Goal: Information Seeking & Learning: Find specific fact

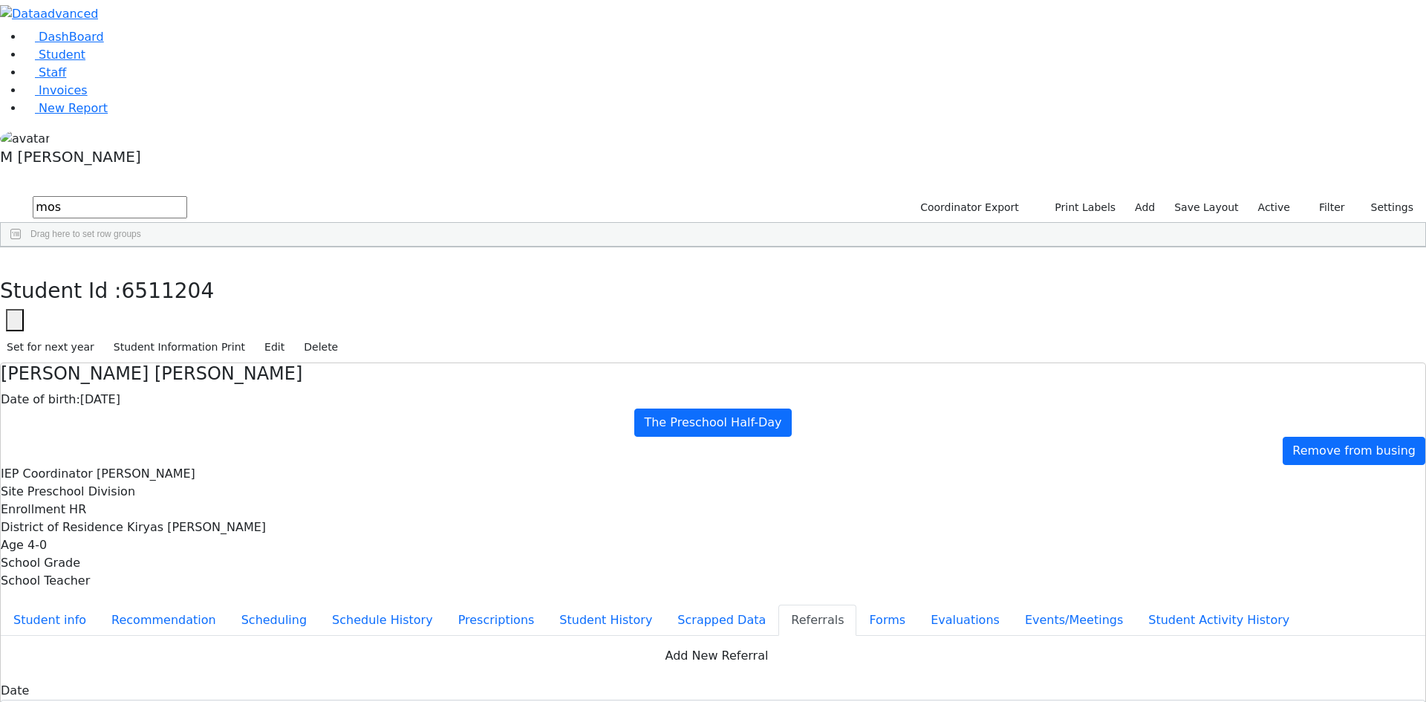
scroll to position [14, 0]
click at [187, 196] on input "mos" at bounding box center [110, 207] width 155 height 22
type input "[PERSON_NAME]"
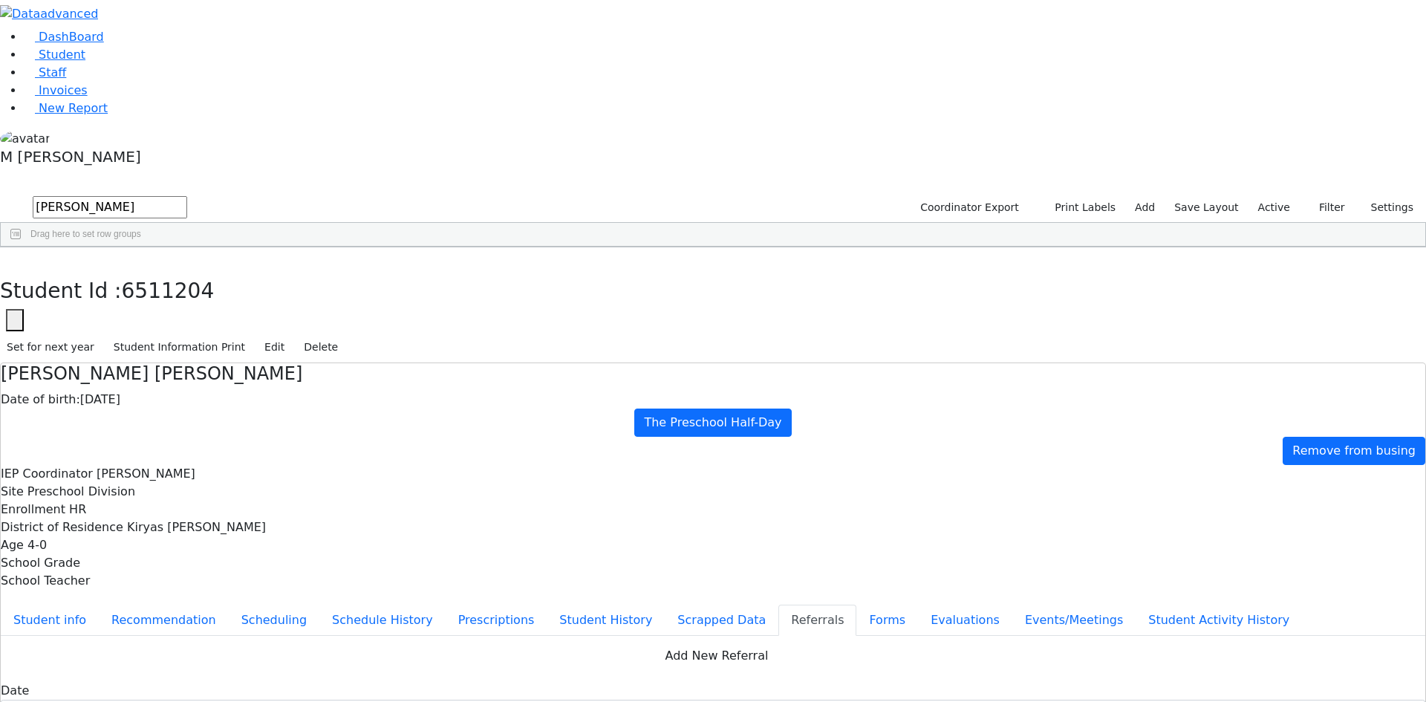
click at [0, 194] on button "submit" at bounding box center [14, 208] width 29 height 28
click at [149, 576] on div "[PERSON_NAME]" at bounding box center [113, 586] width 71 height 21
click at [1266, 196] on label "Active" at bounding box center [1274, 207] width 45 height 23
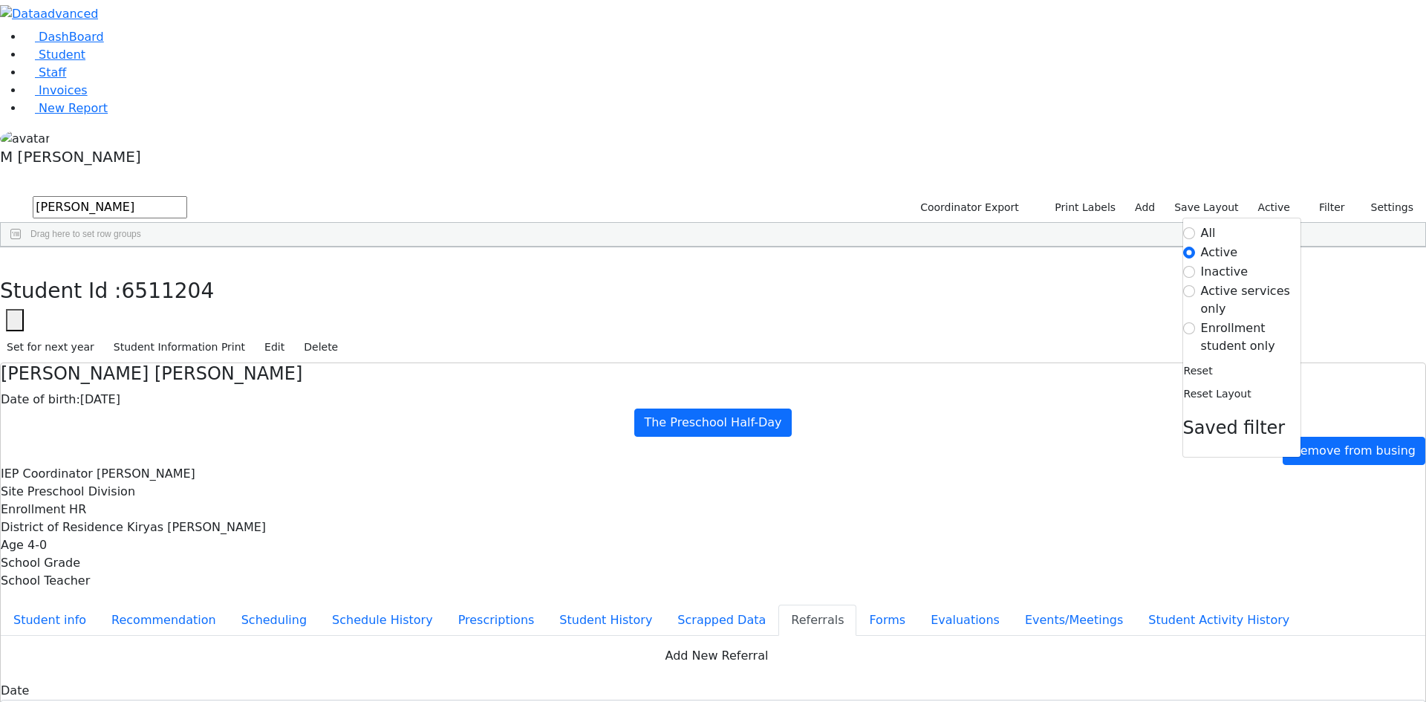
click at [1201, 319] on label "Enrollment student only" at bounding box center [1251, 337] width 100 height 36
click at [1189, 322] on input "Enrollment student only" at bounding box center [1189, 328] width 12 height 12
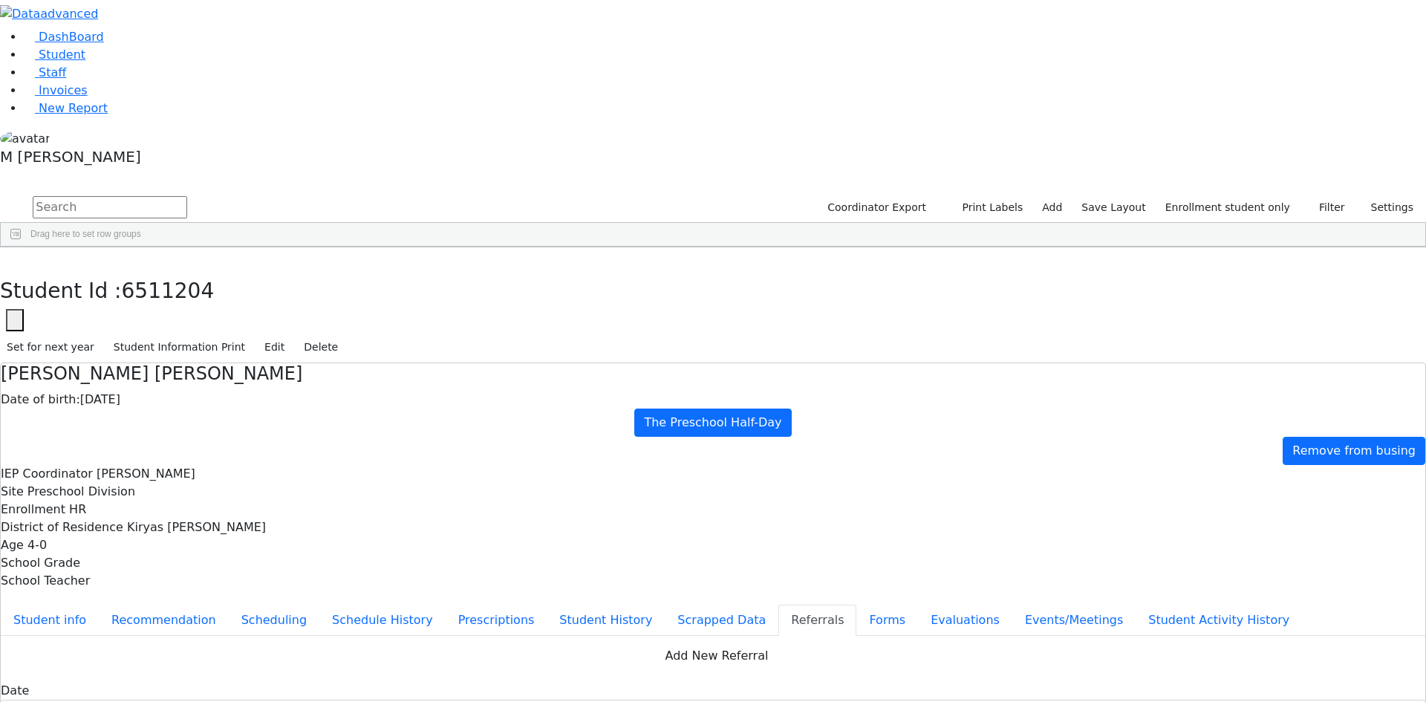
scroll to position [235, 0]
click at [221, 680] on div "Nichy" at bounding box center [184, 690] width 71 height 21
click at [1012, 605] on button "Events/Meetings" at bounding box center [1073, 620] width 123 height 31
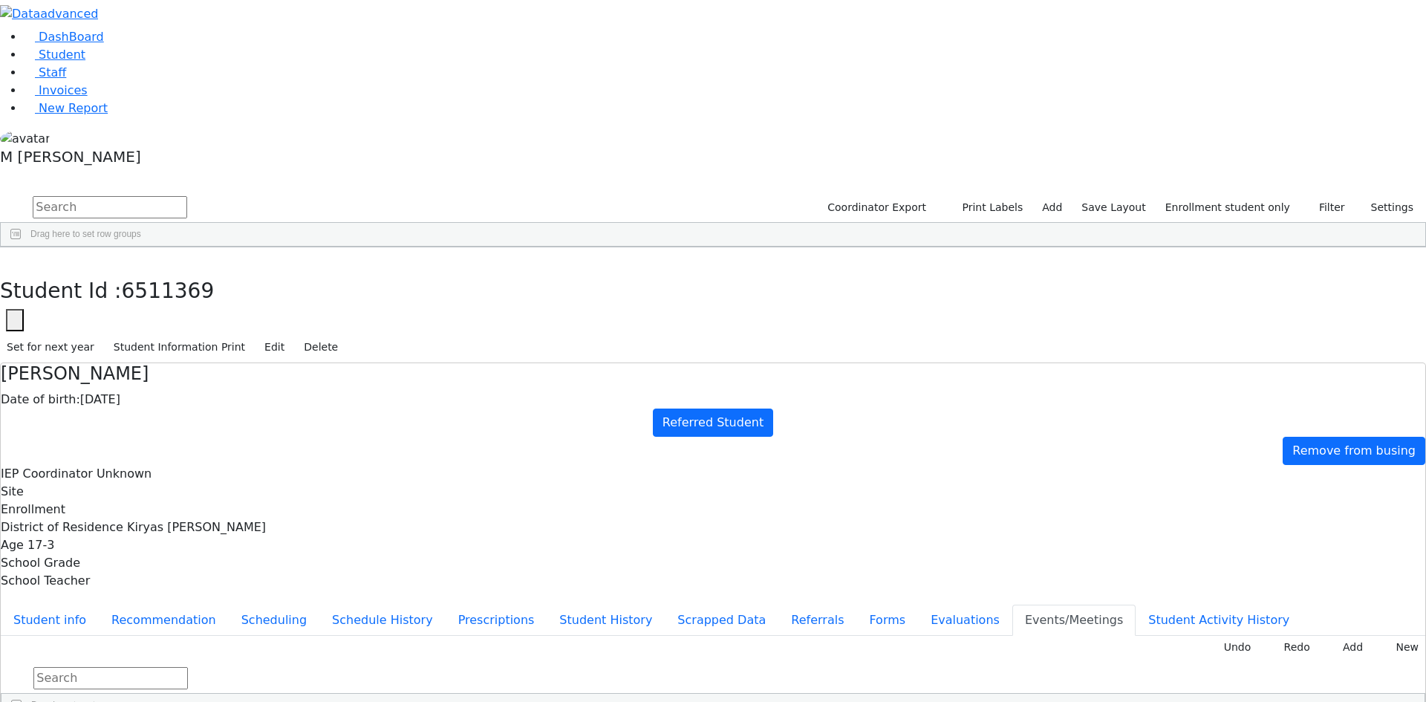
type input "[DATE]"
drag, startPoint x: 809, startPoint y: 329, endPoint x: 771, endPoint y: 347, distance: 41.9
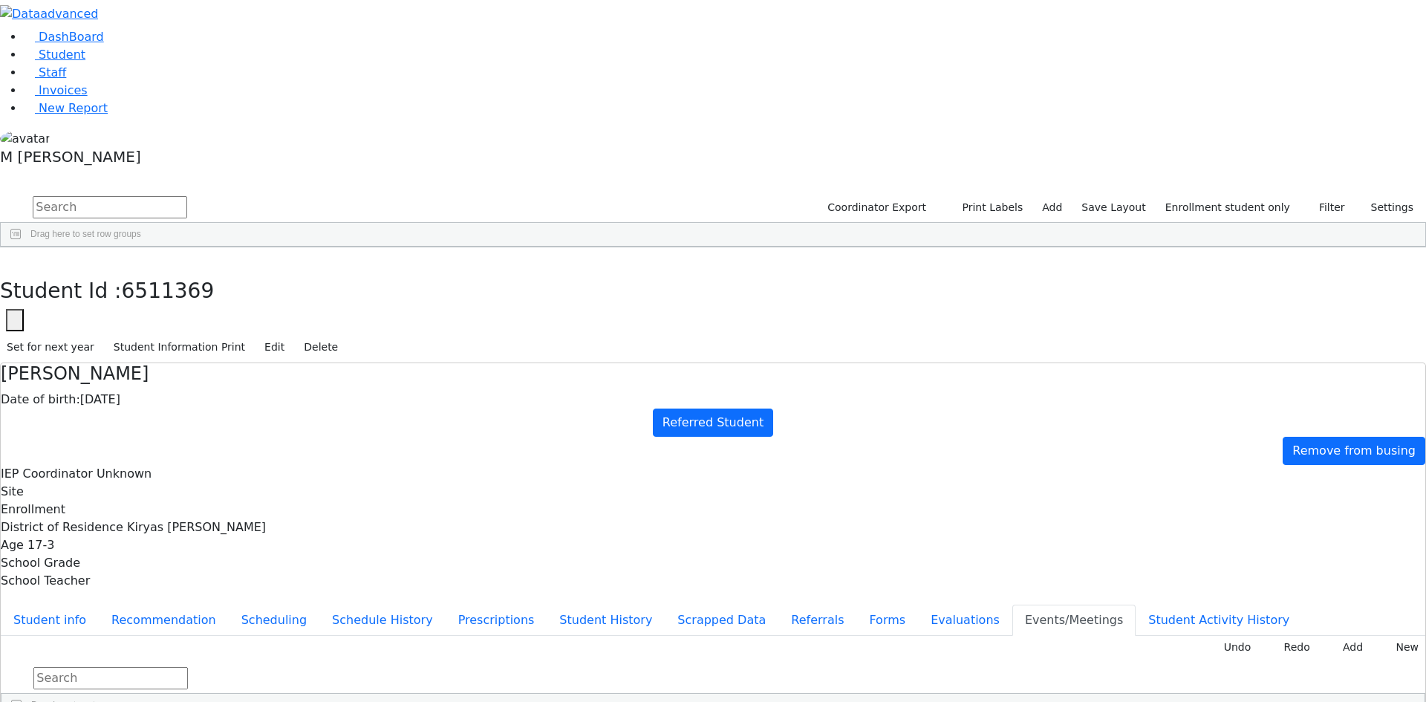
click at [99, 605] on button "Student info" at bounding box center [50, 620] width 98 height 31
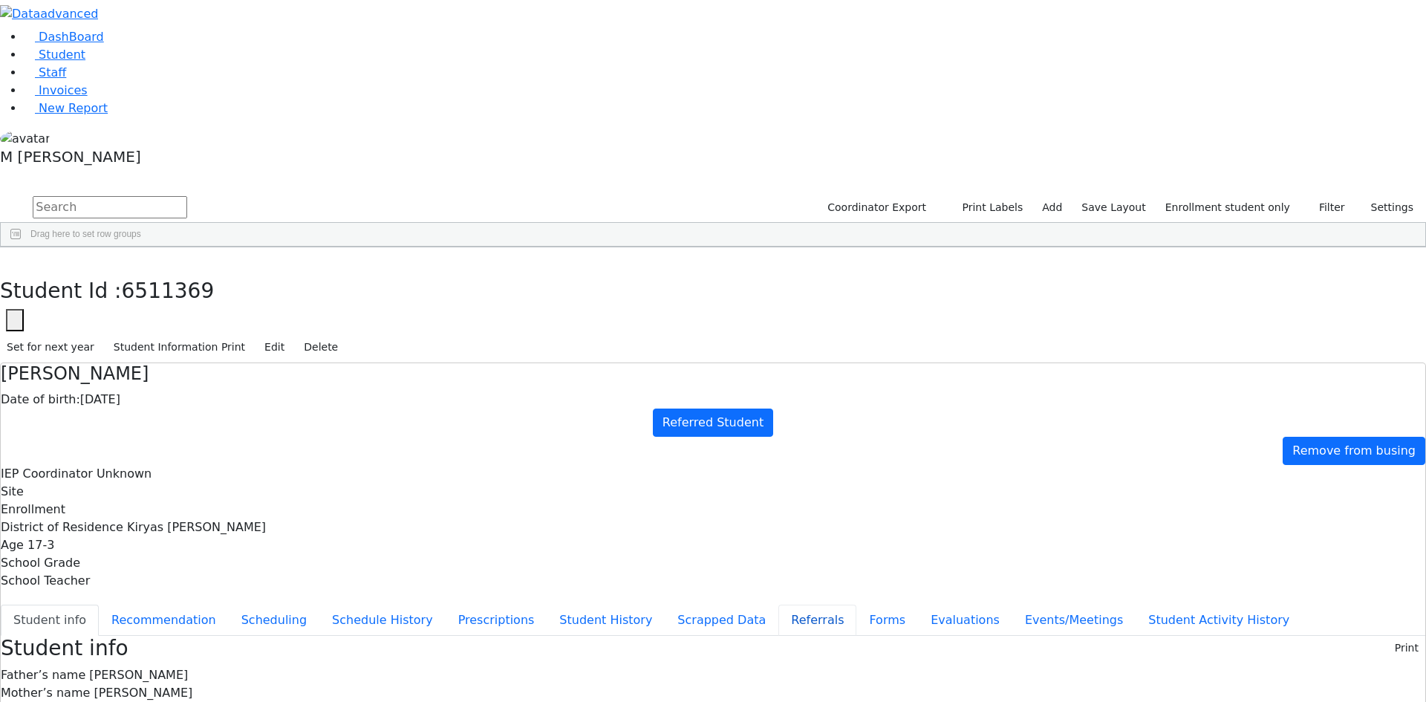
click at [778, 605] on button "Referrals" at bounding box center [817, 620] width 78 height 31
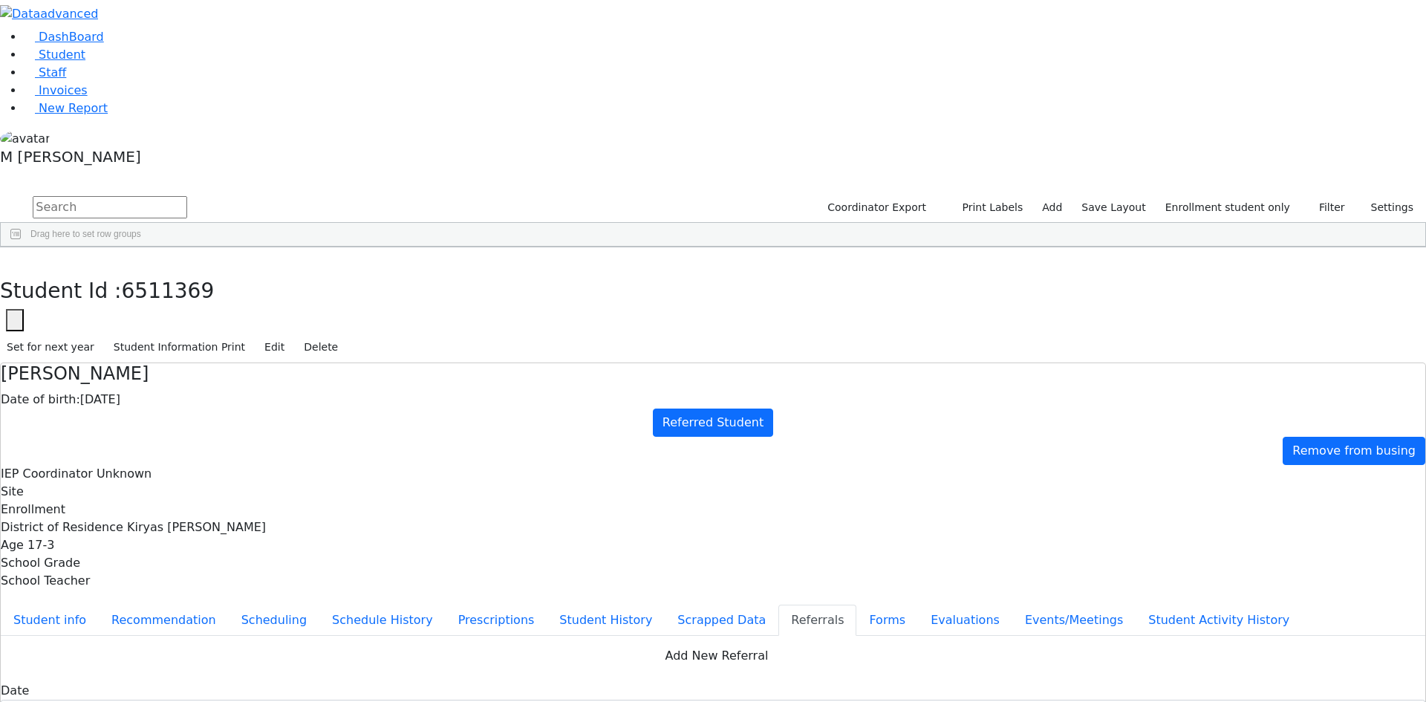
copy div "Nichy has a diagnosis of Cerebral Palsy. [PERSON_NAME] has an unclear speech as…"
